Goal: Information Seeking & Learning: Learn about a topic

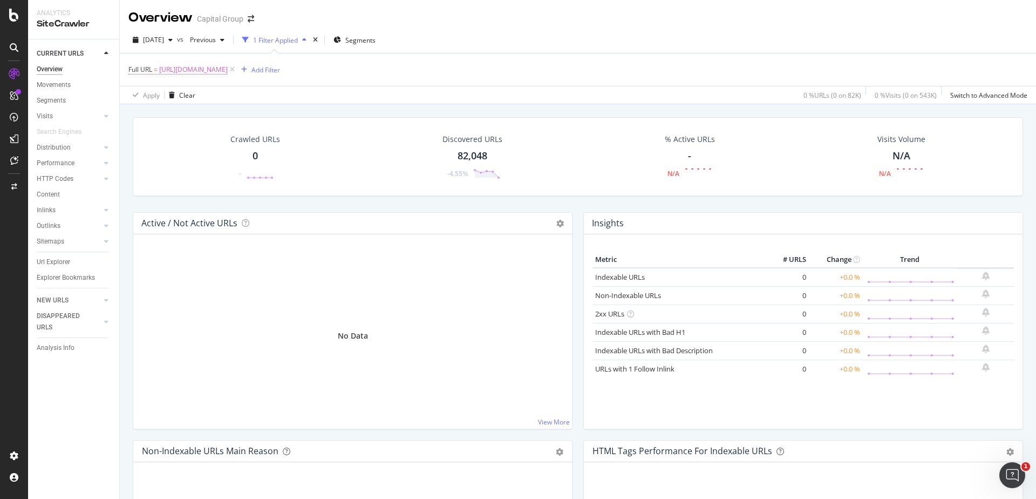
click at [228, 73] on span "[URL][DOMAIN_NAME]" at bounding box center [193, 69] width 69 height 15
click at [199, 120] on input "[URL][DOMAIN_NAME]" at bounding box center [189, 114] width 102 height 17
paste input "white-papers/secured-life-cycle-models-glidepath-design"
type input "[URL][DOMAIN_NAME]"
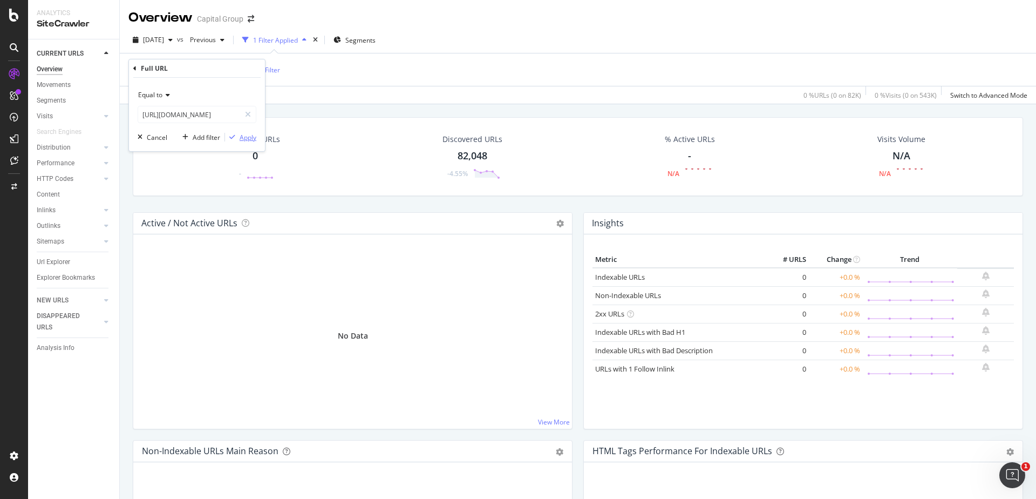
scroll to position [0, 0]
click at [251, 139] on div "Apply" at bounding box center [248, 137] width 17 height 9
click at [40, 206] on div "Inlinks" at bounding box center [46, 210] width 19 height 11
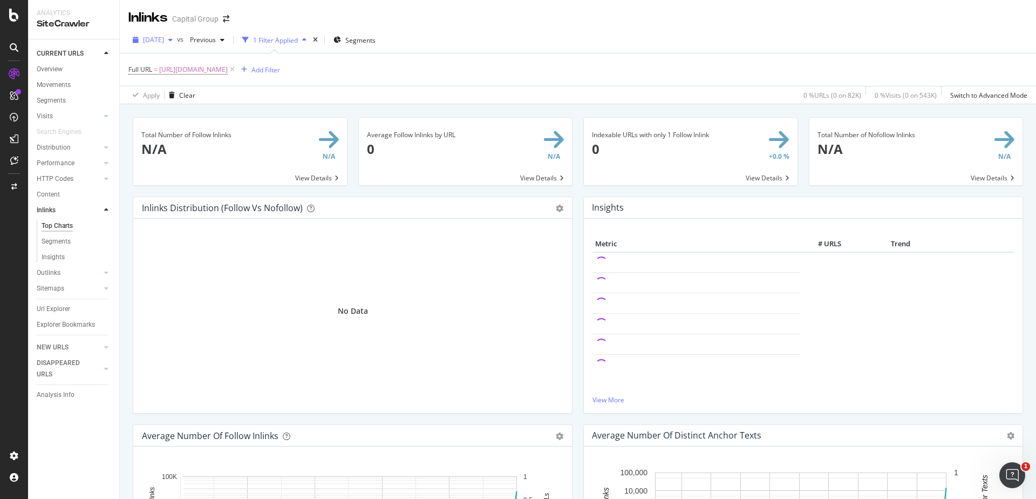
click at [164, 40] on span "[DATE]" at bounding box center [153, 39] width 21 height 9
click at [172, 131] on div "[DATE] 85.3K URLs" at bounding box center [199, 139] width 128 height 16
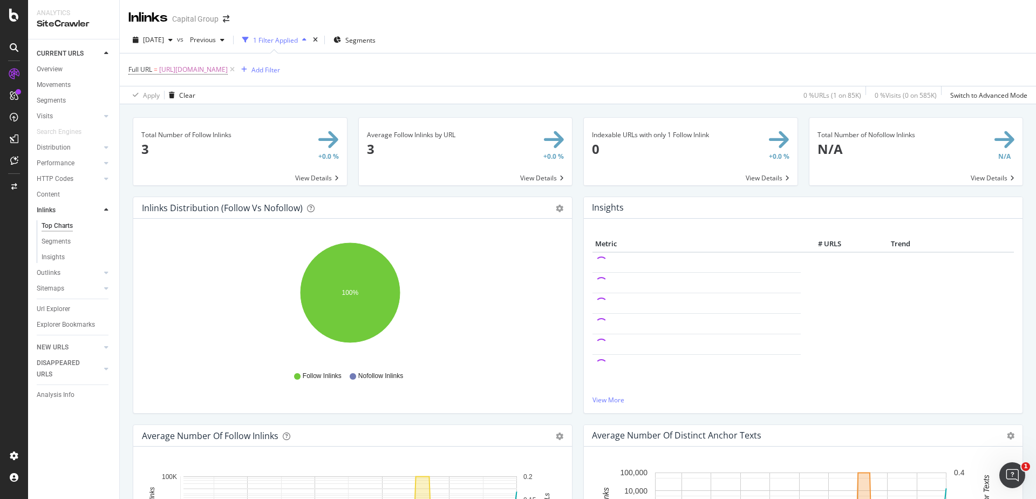
click at [307, 173] on span at bounding box center [240, 151] width 214 height 67
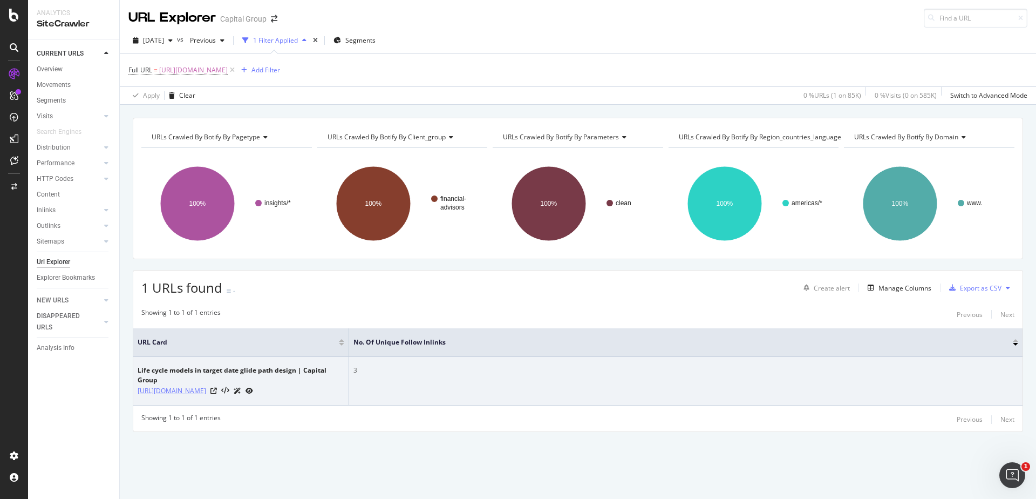
drag, startPoint x: 136, startPoint y: 383, endPoint x: 147, endPoint y: 406, distance: 25.8
click at [147, 405] on td "Life cycle models in target date glide path design | Capital Group [URL][DOMAIN…" at bounding box center [241, 381] width 216 height 49
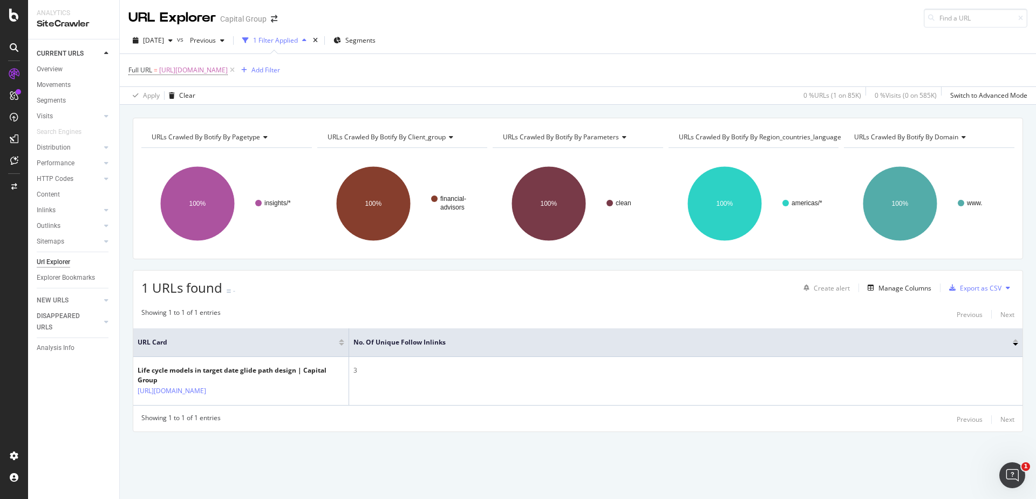
click at [120, 301] on div "URLs Crawled By Botify By pagetype Chart (by Value) Table Expand Export as CSV …" at bounding box center [578, 294] width 917 height 352
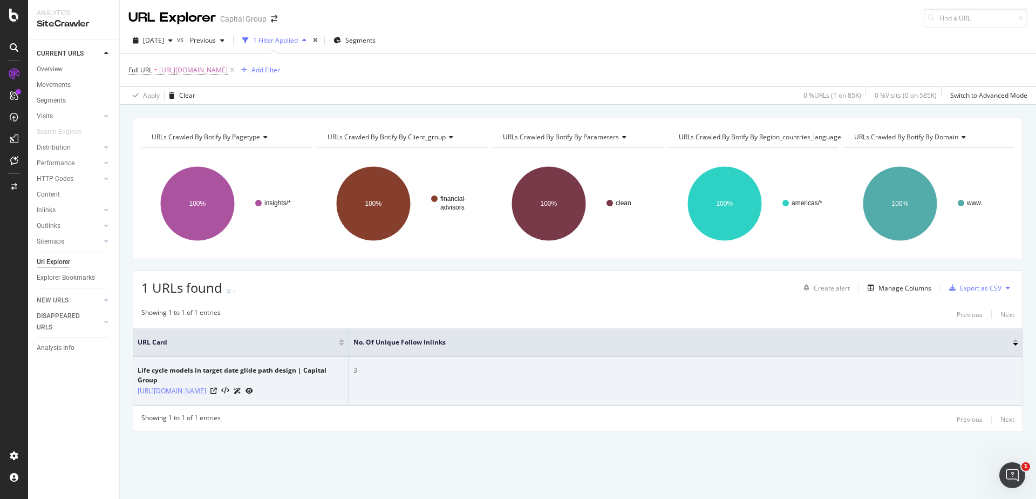
click at [167, 396] on link "[URL][DOMAIN_NAME]" at bounding box center [172, 390] width 69 height 11
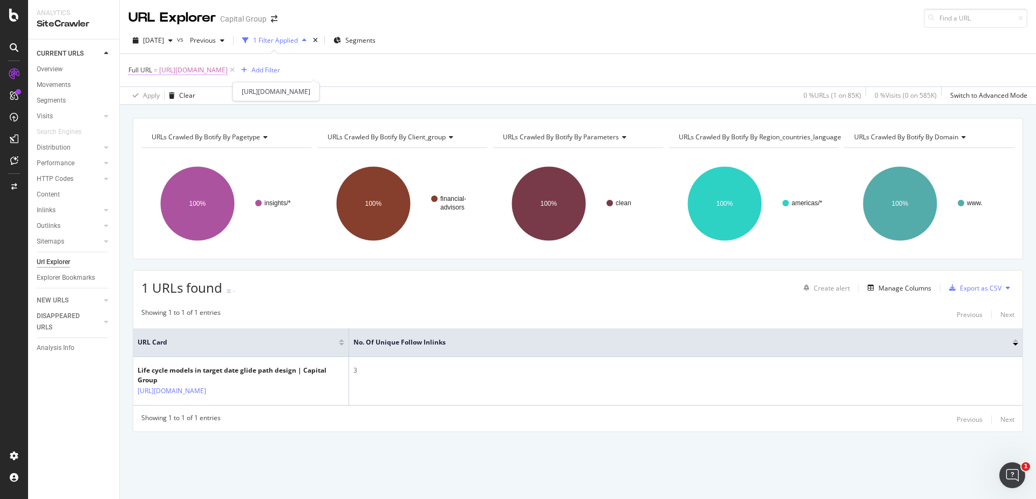
click at [228, 69] on span "[URL][DOMAIN_NAME]" at bounding box center [193, 70] width 69 height 15
click at [214, 120] on input "[URL][DOMAIN_NAME]" at bounding box center [189, 114] width 102 height 17
paste input "dentity/login?next=%2Fadvisor%2Ftools-resources%2Fplanning%2Fretirement-plan-co…"
type input "[URL][DOMAIN_NAME]"
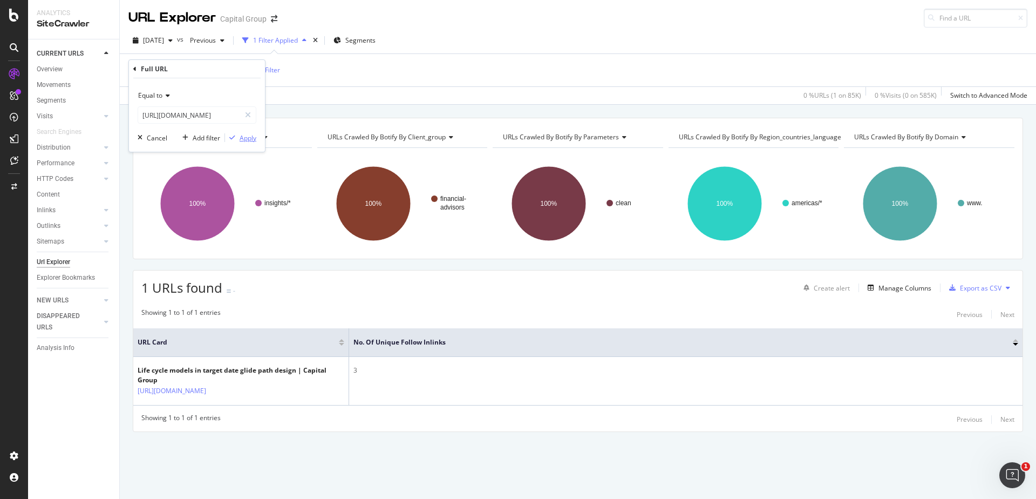
click at [241, 138] on div "Apply" at bounding box center [248, 137] width 17 height 9
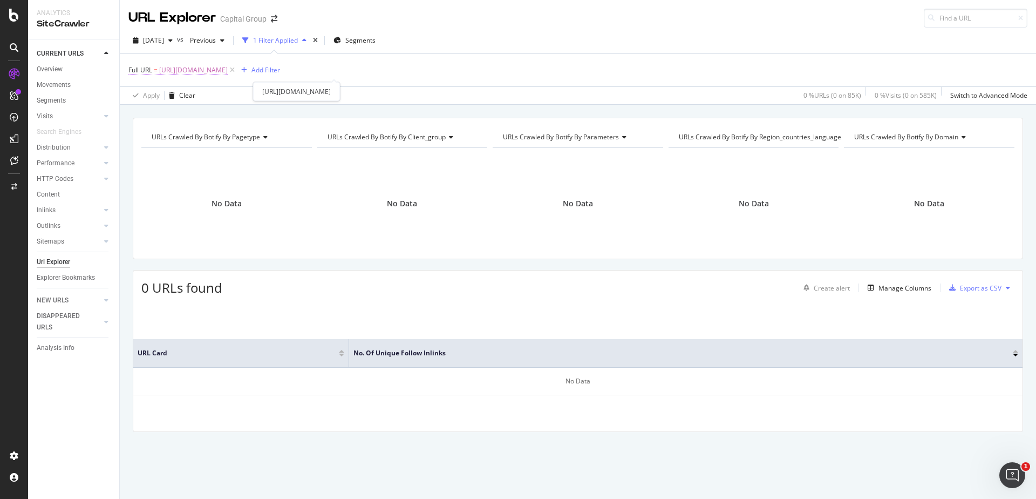
click at [228, 73] on span "[URL][DOMAIN_NAME]" at bounding box center [193, 70] width 69 height 15
click at [172, 116] on input "[URL][DOMAIN_NAME]" at bounding box center [189, 114] width 102 height 17
type input "[URL][DOMAIN_NAME]"
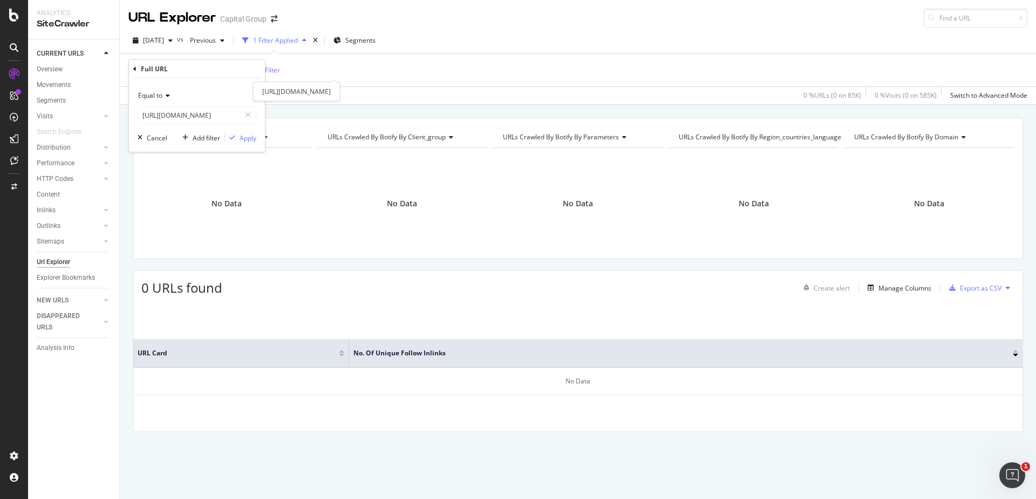
click at [228, 71] on span "[URL][DOMAIN_NAME]" at bounding box center [193, 70] width 69 height 15
click at [606, 24] on div "URL Explorer Capital Group" at bounding box center [578, 14] width 917 height 28
click at [228, 72] on span "[URL][DOMAIN_NAME]" at bounding box center [193, 70] width 69 height 15
click at [211, 117] on input "[URL][DOMAIN_NAME]" at bounding box center [189, 114] width 102 height 17
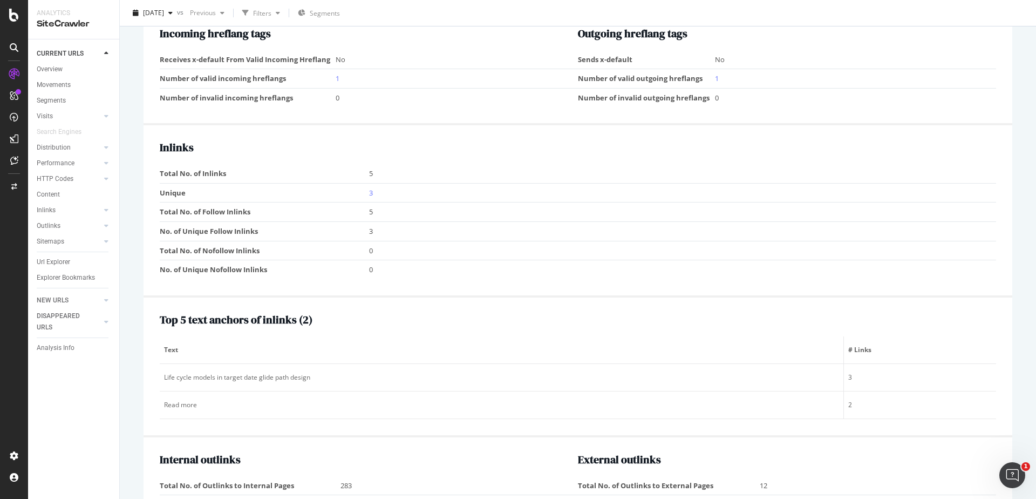
scroll to position [1012, 0]
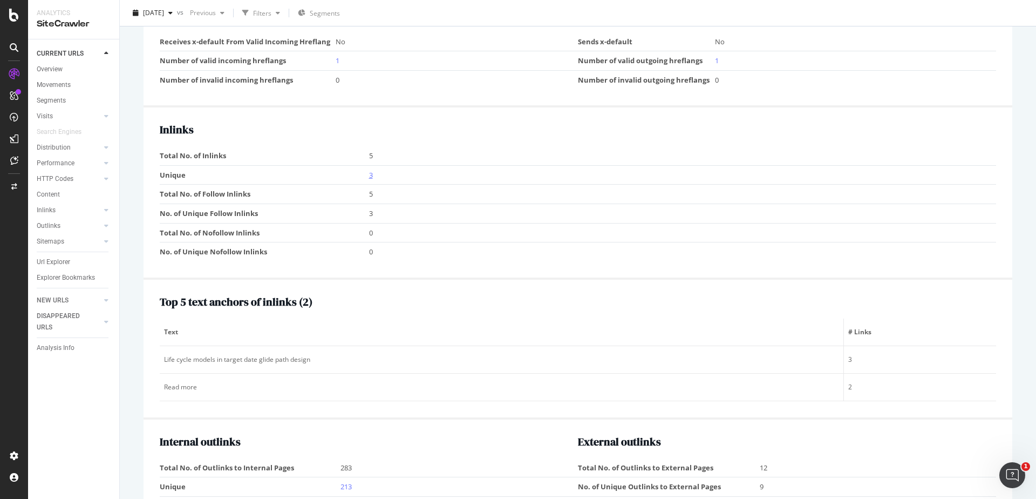
click at [369, 175] on link "3" at bounding box center [371, 175] width 4 height 10
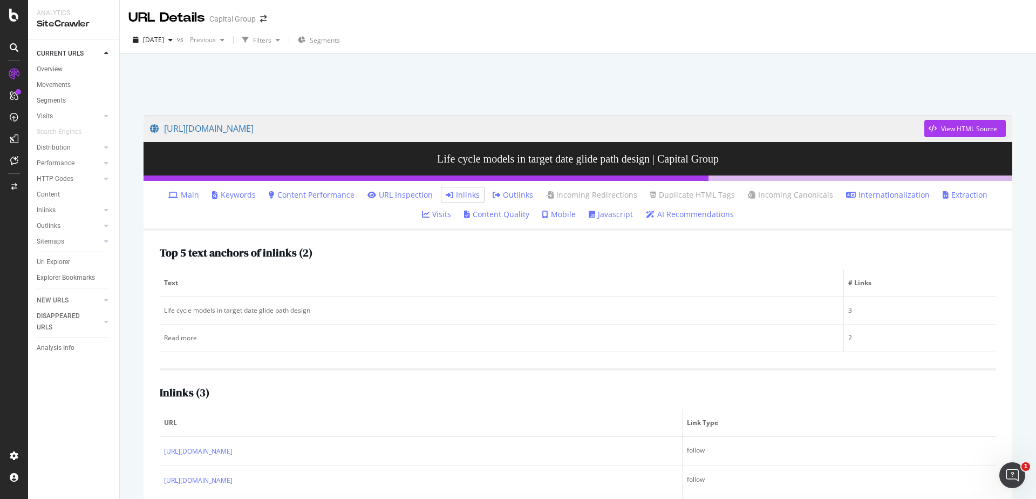
scroll to position [53, 0]
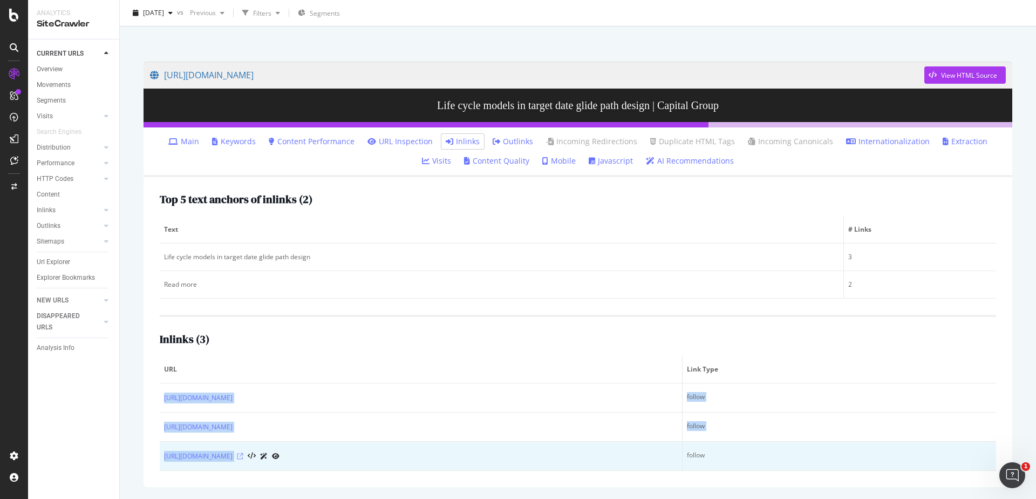
drag, startPoint x: 162, startPoint y: 394, endPoint x: 502, endPoint y: 452, distance: 345.0
click at [502, 452] on tbody "https://www.capitalgroup.com/advisor/investments/target-date-retirement-series/…" at bounding box center [578, 426] width 837 height 87
copy tbody "https://www.capitalgroup.com/advisor/investments/target-date-retirement-series/…"
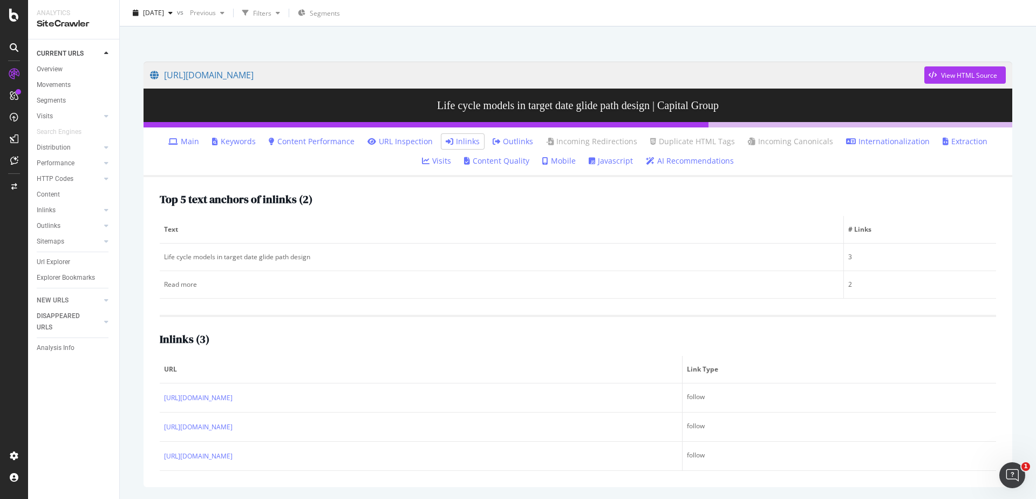
click at [80, 412] on div "CURRENT URLS Overview Movements Segments Visits Analysis Orphan URLs Search Eng…" at bounding box center [73, 268] width 91 height 459
